Goal: Navigation & Orientation: Find specific page/section

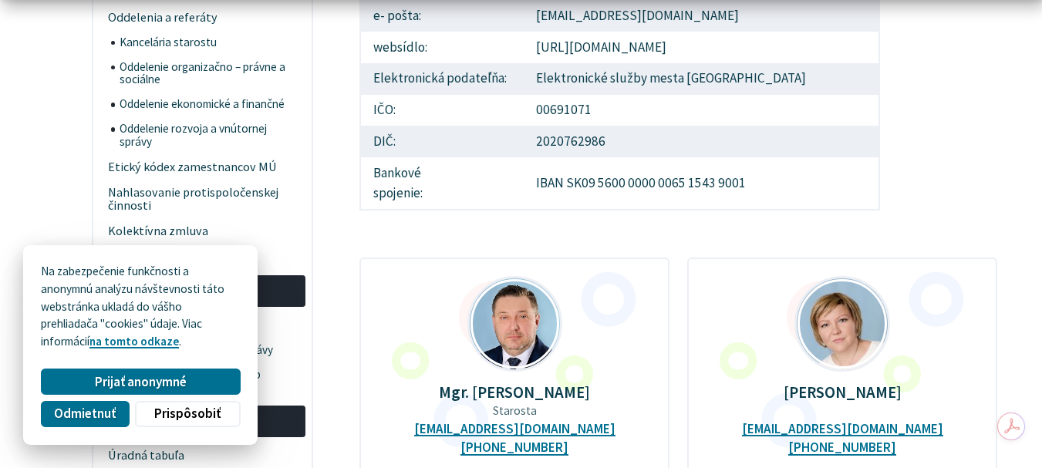
scroll to position [440, 0]
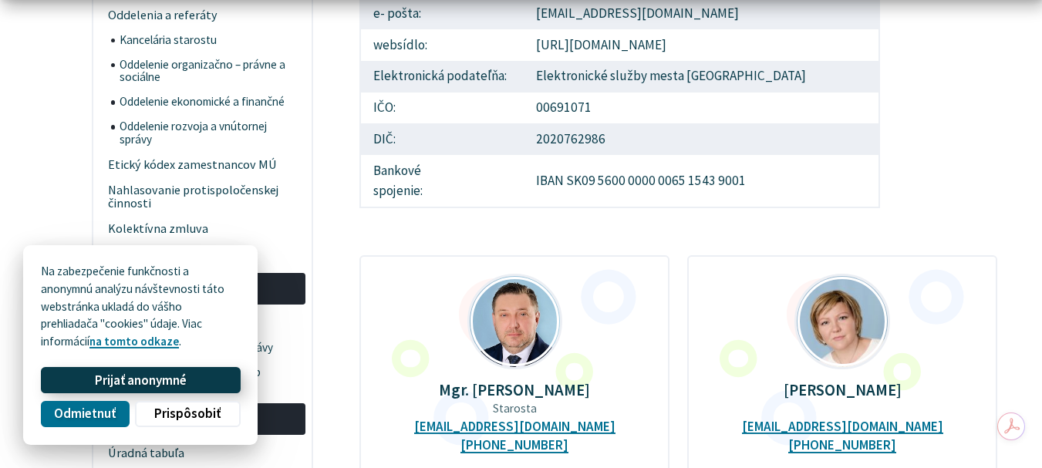
click at [151, 381] on span "Prijať anonymné" at bounding box center [141, 381] width 92 height 16
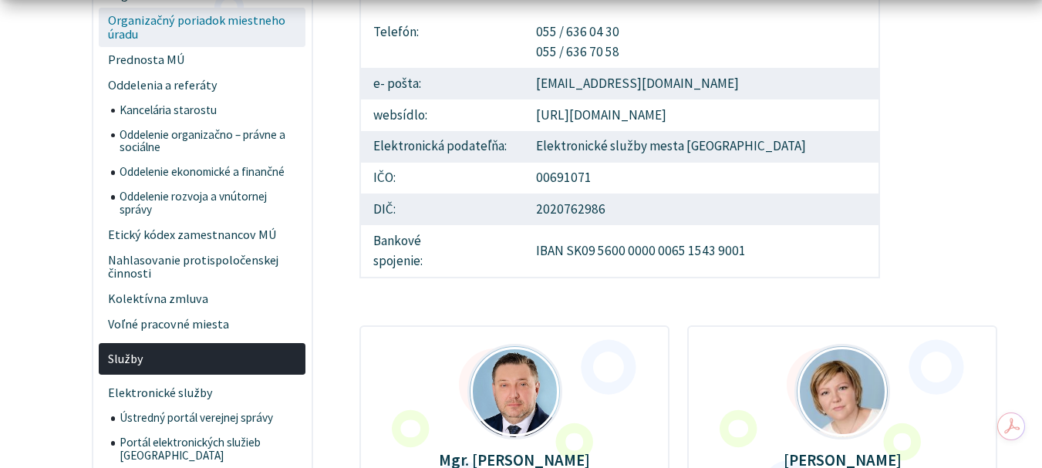
scroll to position [339, 0]
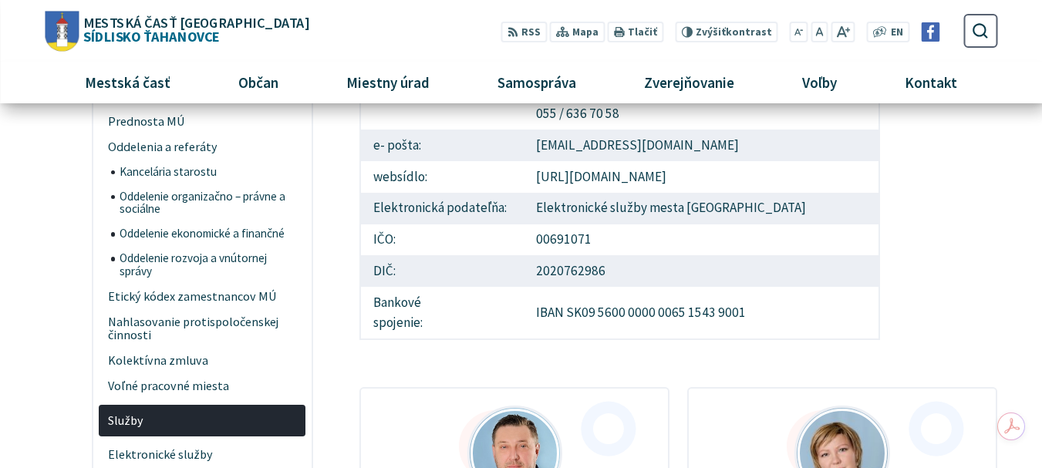
scroll to position [247, 0]
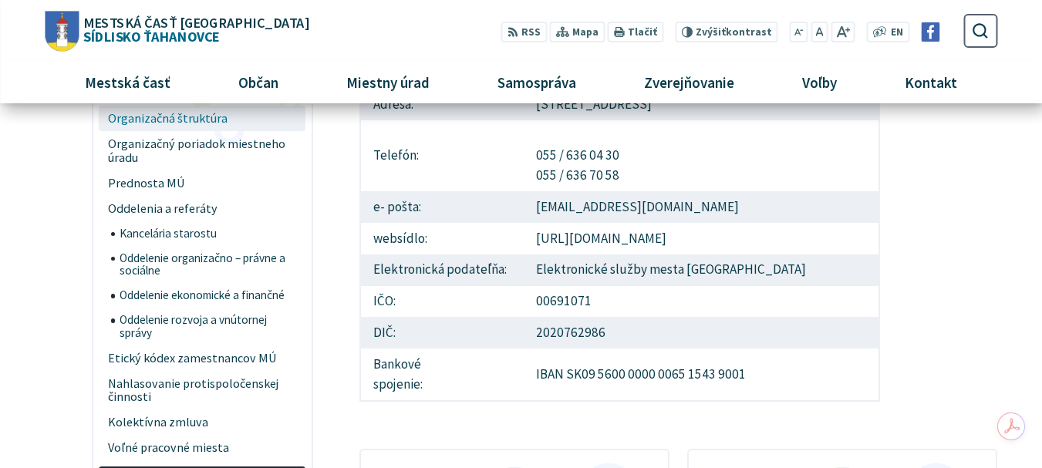
click at [177, 115] on span "Organizačná štruktúra" at bounding box center [202, 118] width 189 height 25
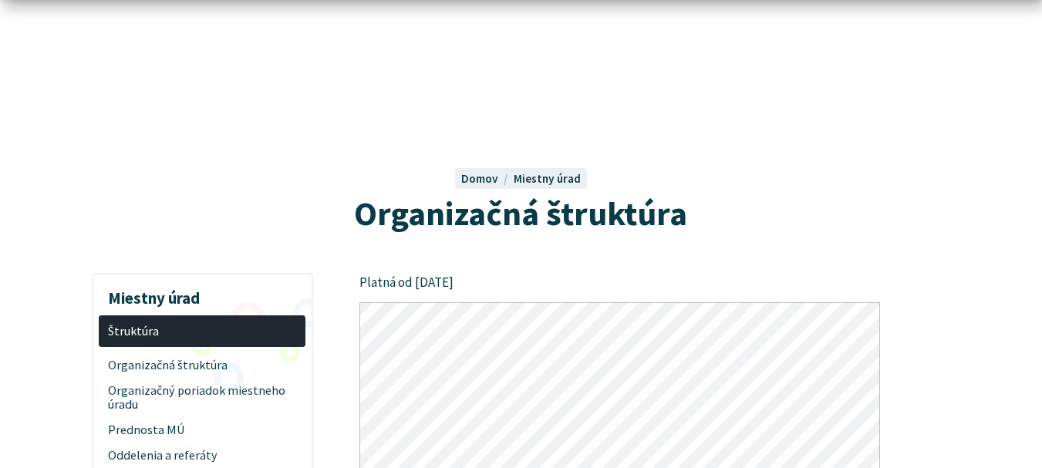
scroll to position [410, 0]
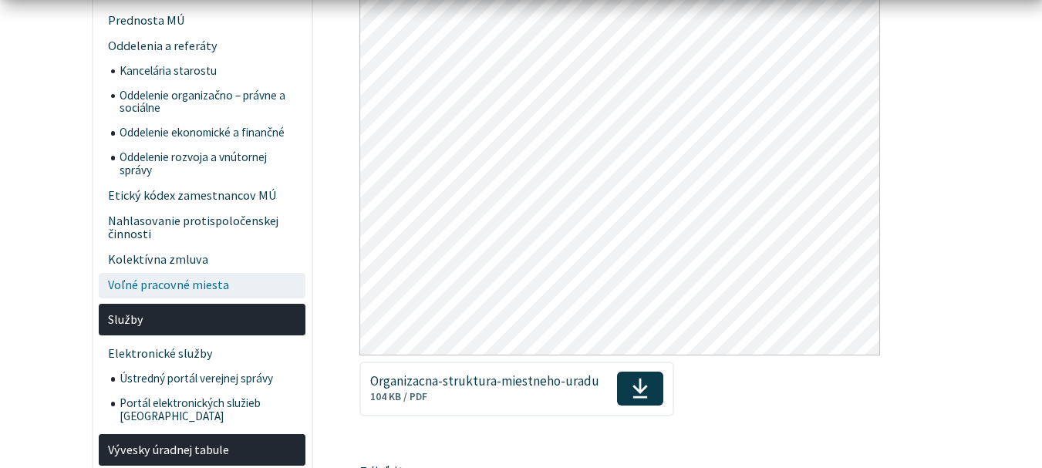
click at [185, 288] on span "Voľné pracovné miesta" at bounding box center [202, 285] width 189 height 25
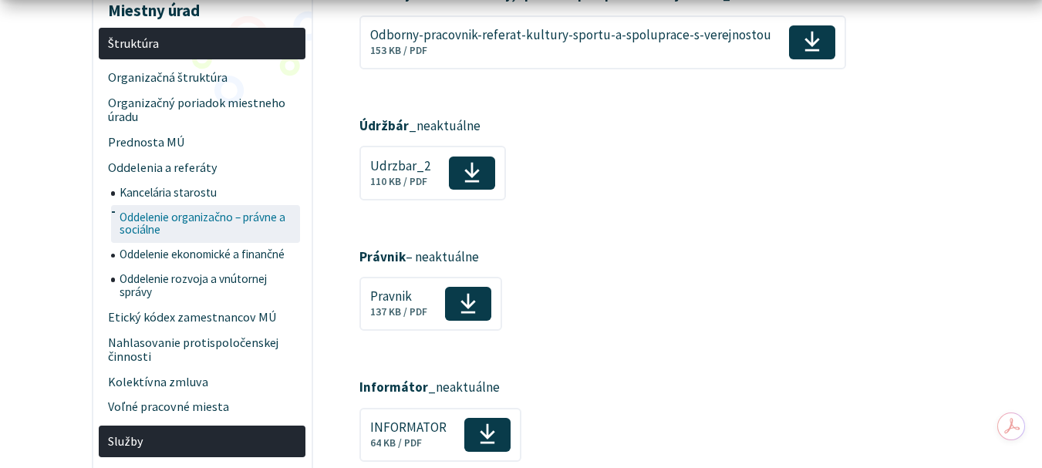
scroll to position [432, 0]
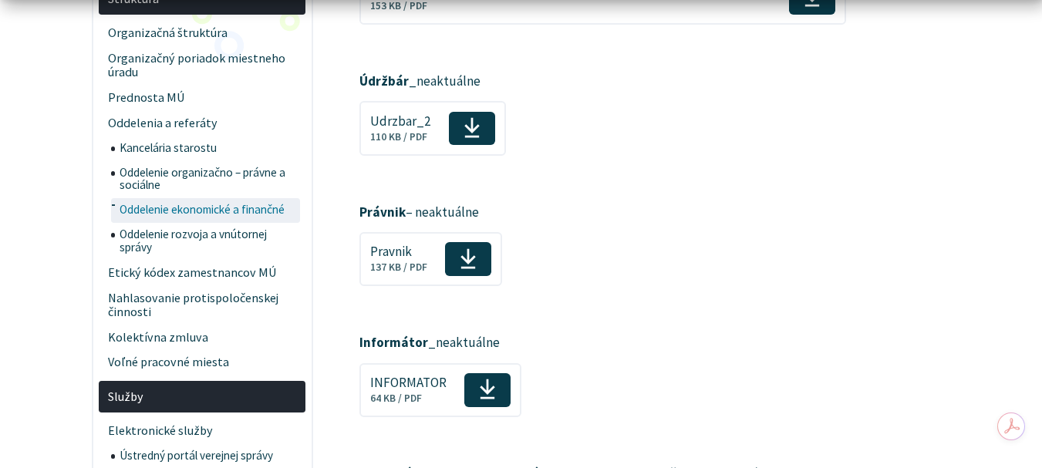
click at [265, 210] on span "Oddelenie ekonomické a finančné" at bounding box center [208, 210] width 177 height 25
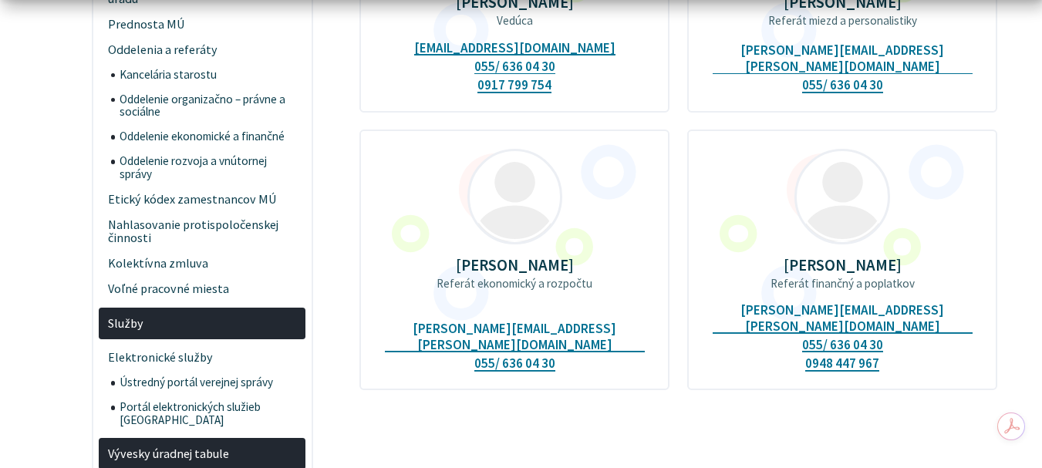
scroll to position [410, 0]
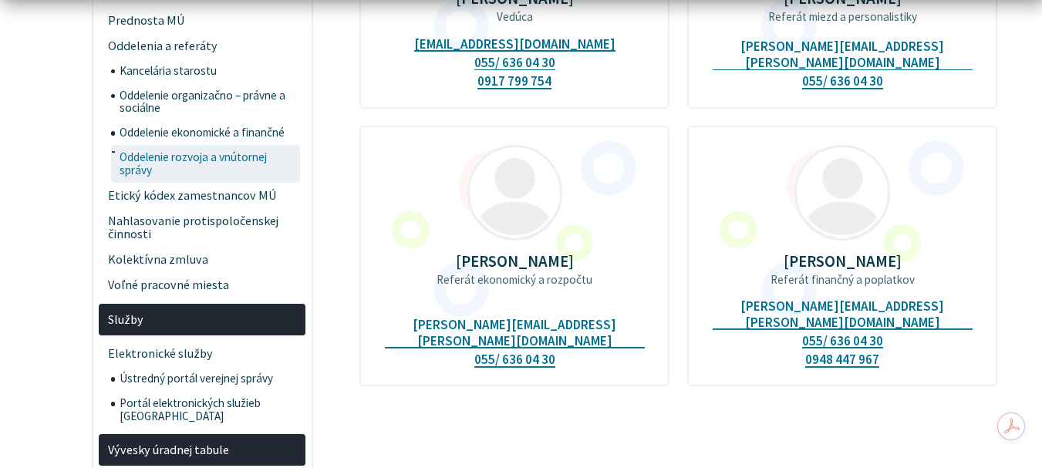
click at [196, 153] on span "Oddelenie rozvoja a vnútornej správy" at bounding box center [208, 164] width 177 height 38
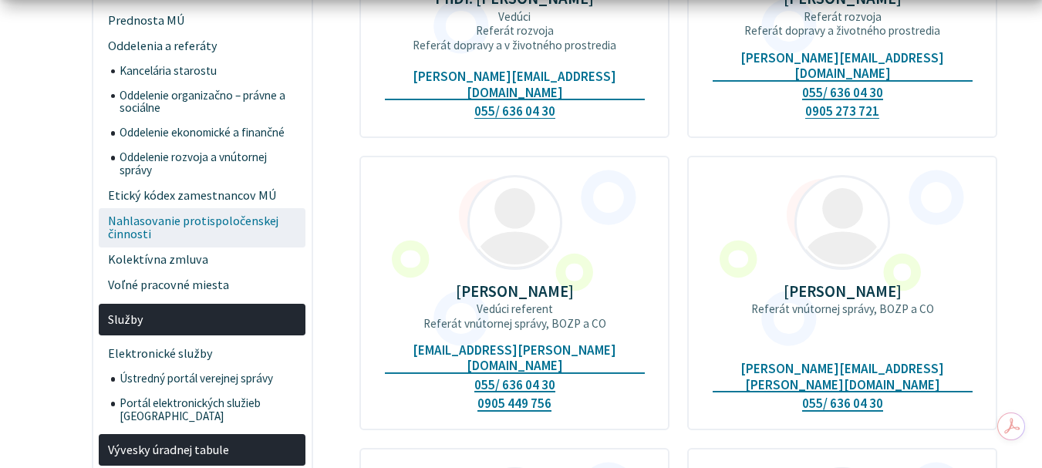
scroll to position [819, 0]
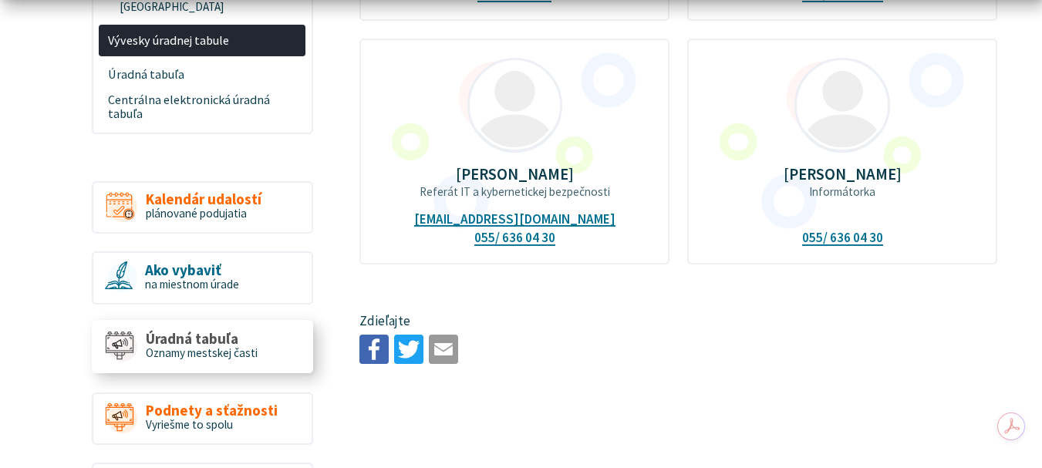
click at [245, 346] on span "Oznamy mestskej časti" at bounding box center [202, 353] width 112 height 15
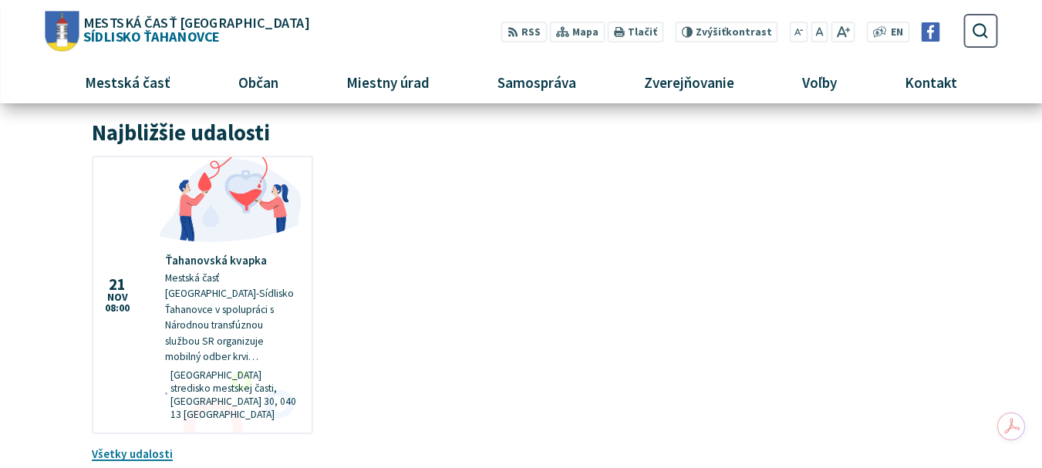
scroll to position [1229, 0]
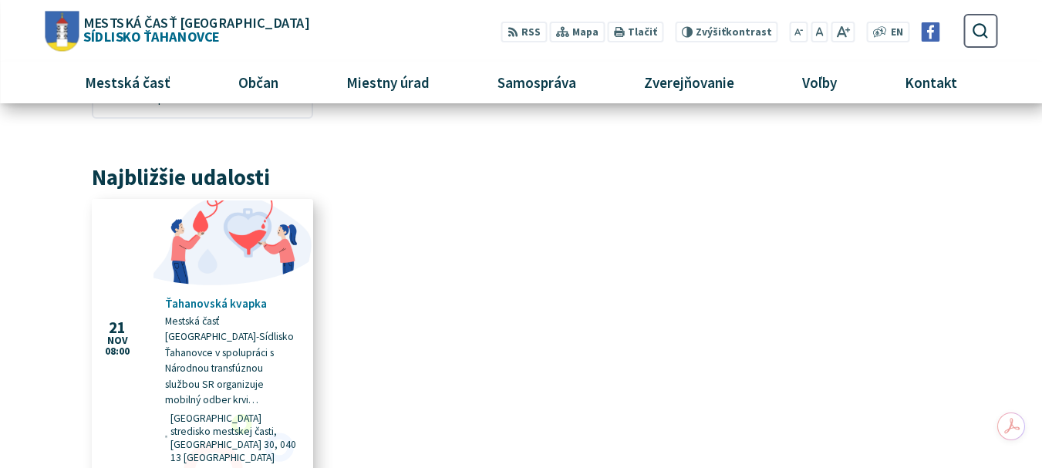
click at [260, 297] on h4 "Ťahanovská kvapka" at bounding box center [232, 304] width 135 height 14
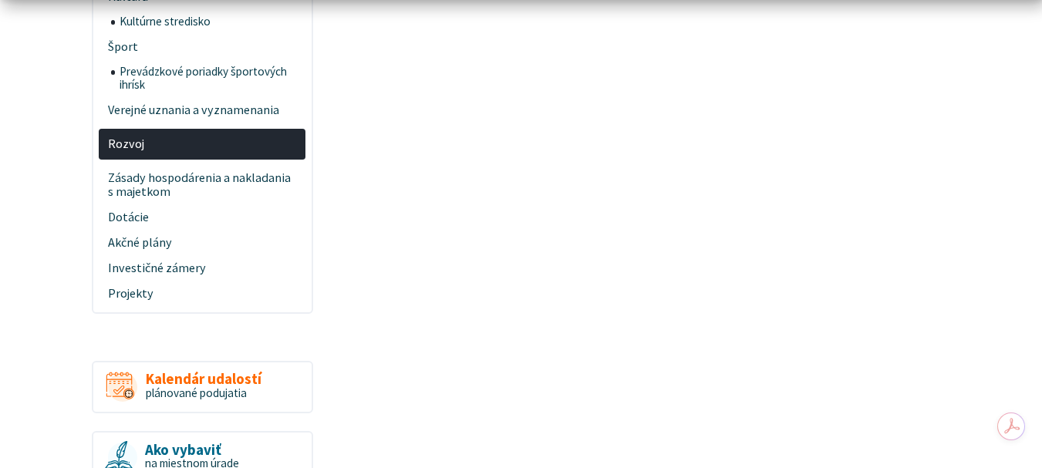
scroll to position [819, 0]
